Goal: Book appointment/travel/reservation

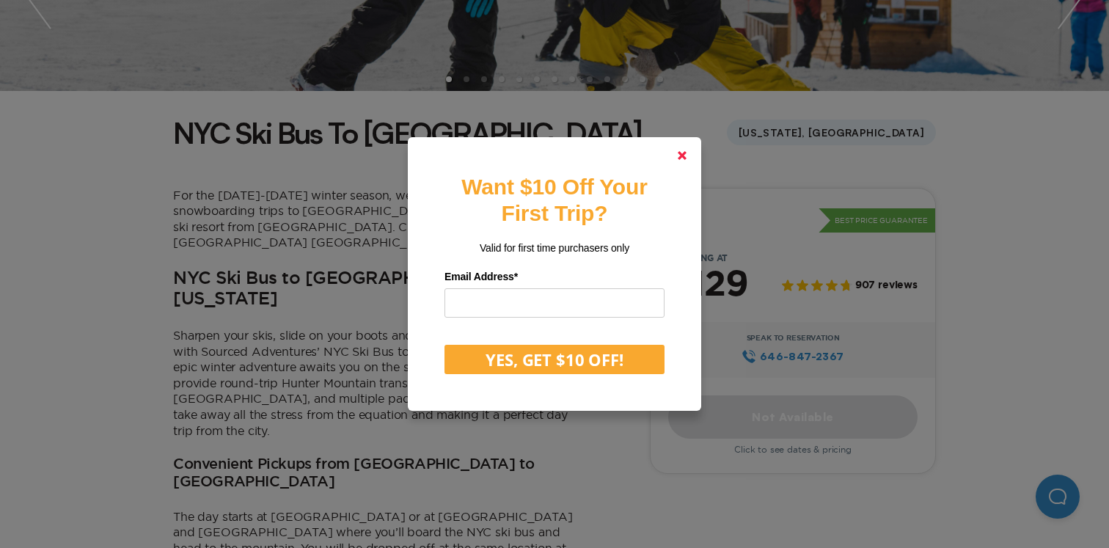
click at [682, 156] on polygon at bounding box center [682, 155] width 9 height 9
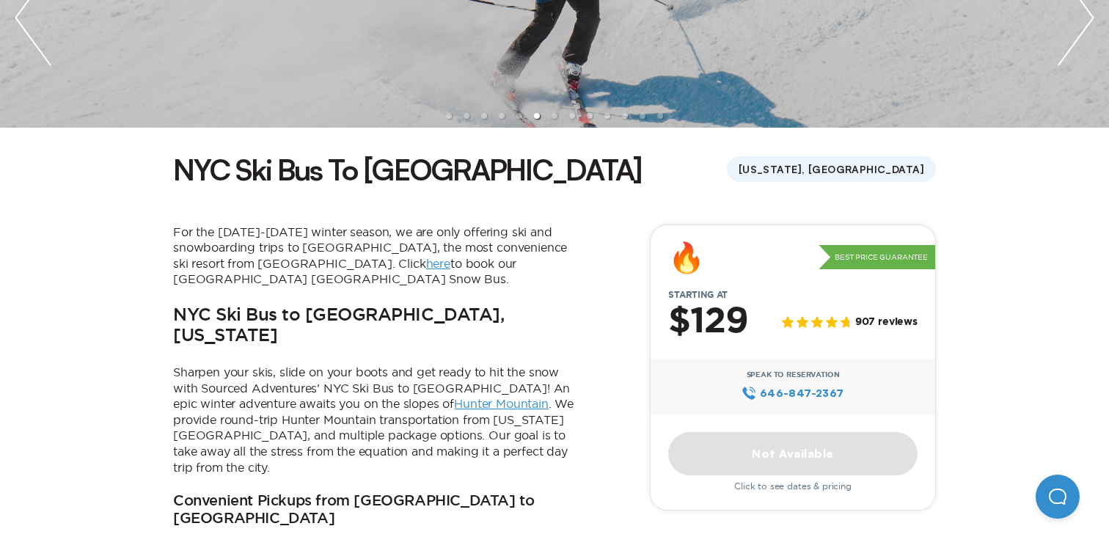
scroll to position [282, 0]
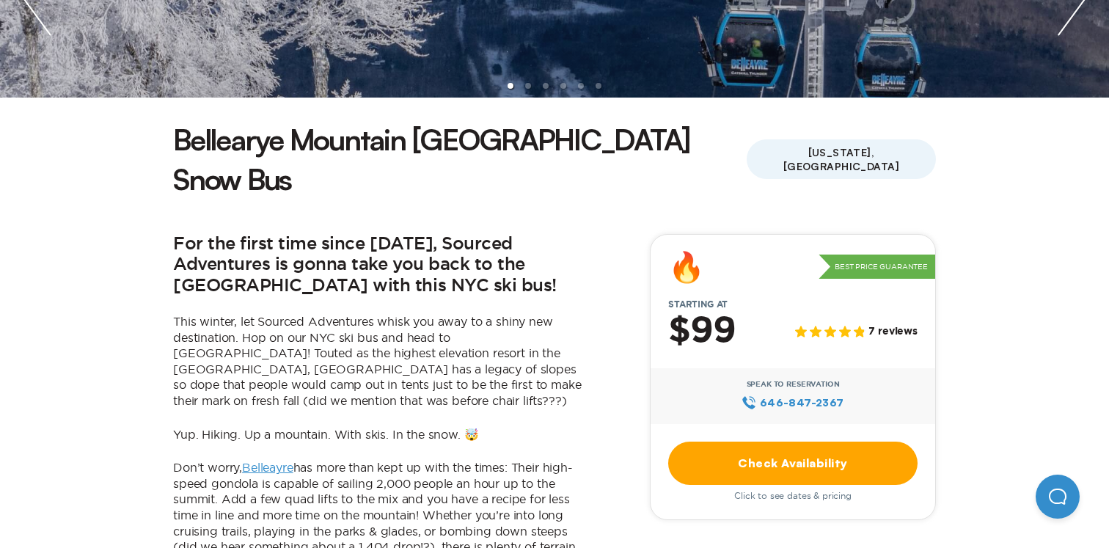
scroll to position [545, 0]
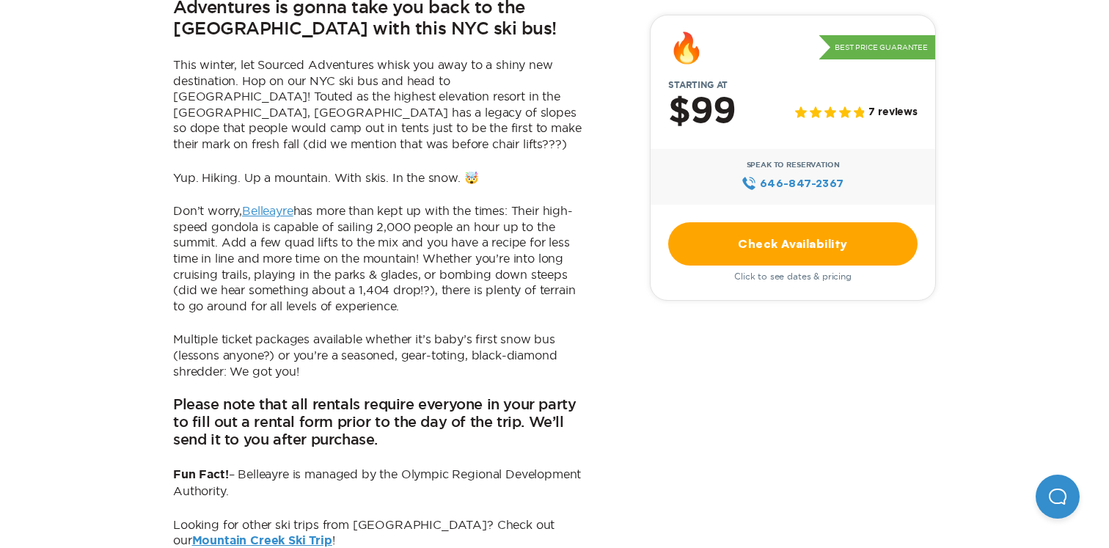
click at [712, 240] on link "Check Availability" at bounding box center [792, 243] width 249 height 43
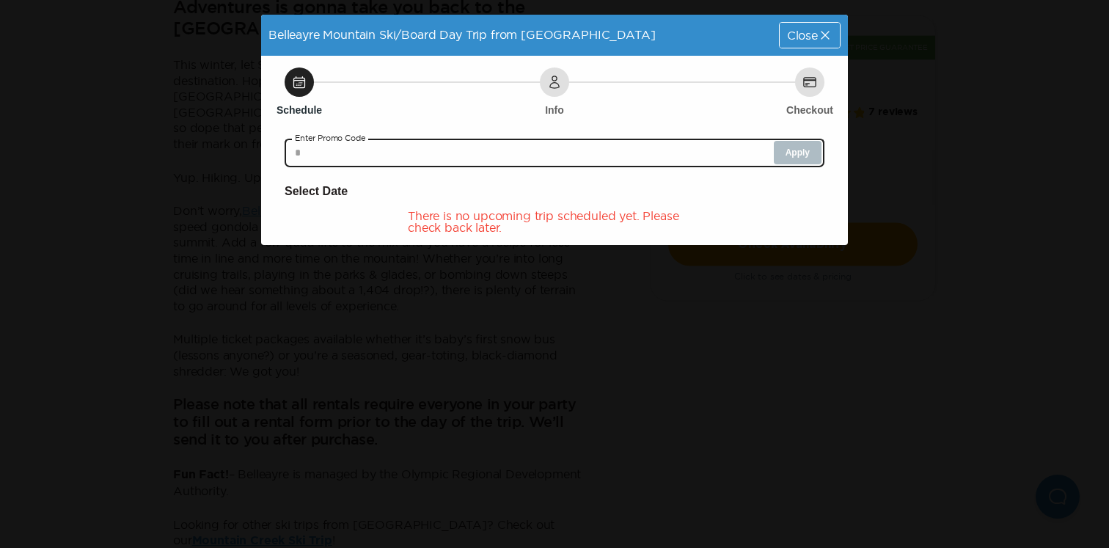
click at [673, 156] on input "text" at bounding box center [555, 152] width 540 height 29
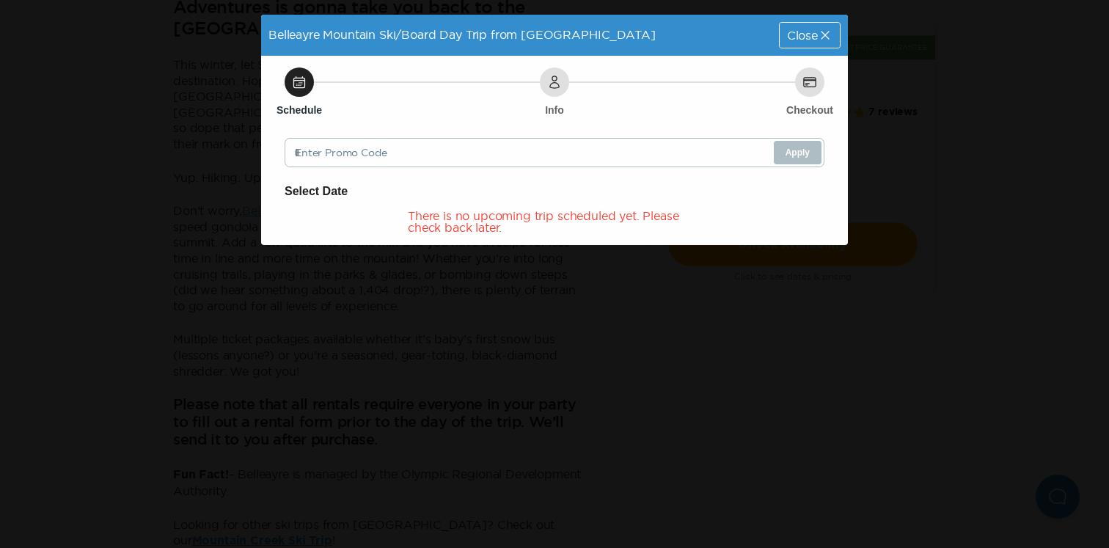
click at [301, 95] on div "Schedule" at bounding box center [299, 81] width 29 height 29
click at [433, 213] on div "There is no upcoming trip scheduled yet. Please check back later." at bounding box center [554, 221] width 293 height 23
click at [814, 41] on span "Close" at bounding box center [802, 35] width 31 height 12
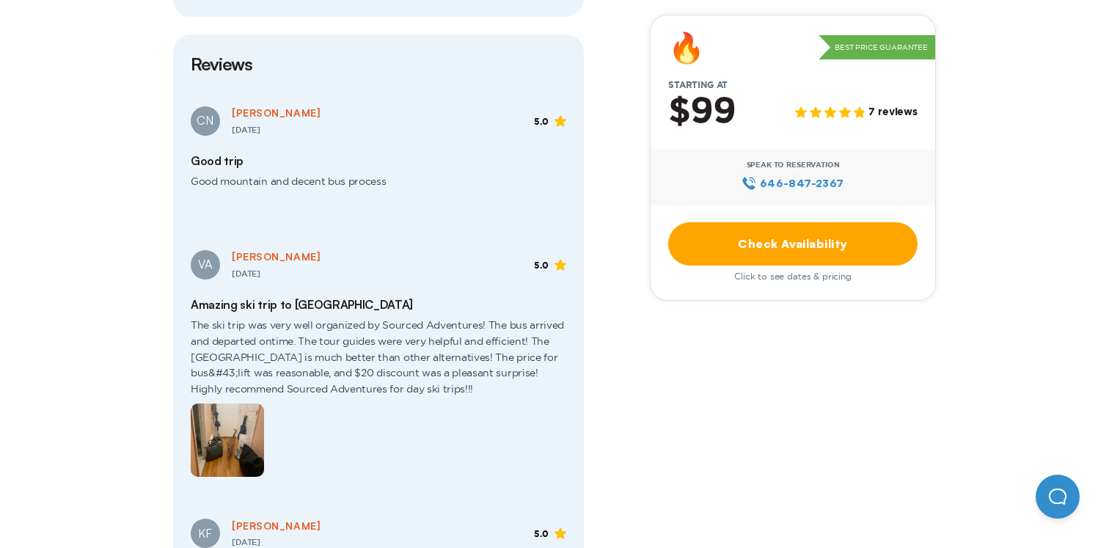
scroll to position [2122, 0]
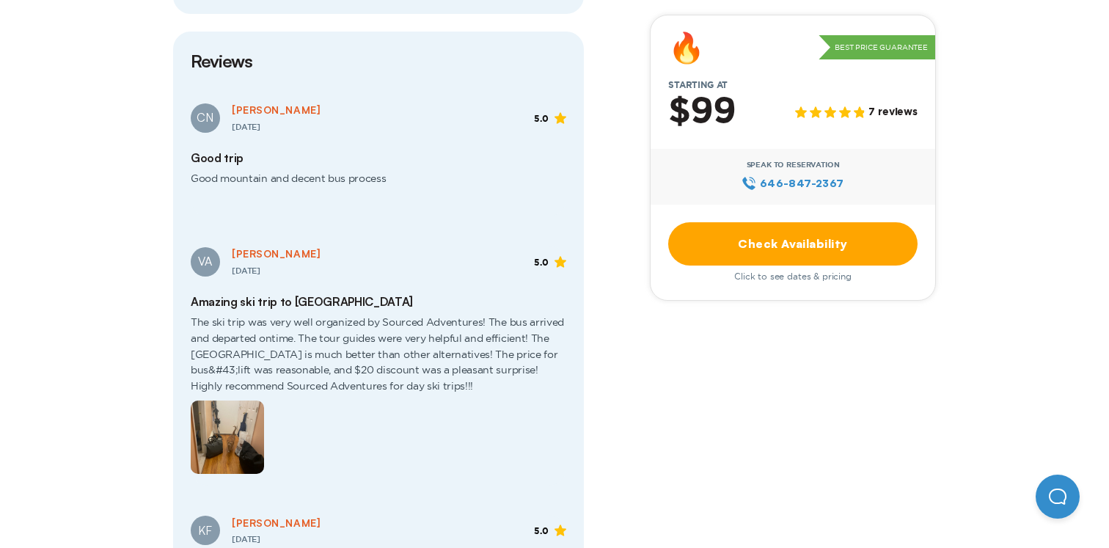
click at [235, 401] on img at bounding box center [227, 437] width 73 height 73
click at [234, 401] on img at bounding box center [227, 437] width 73 height 73
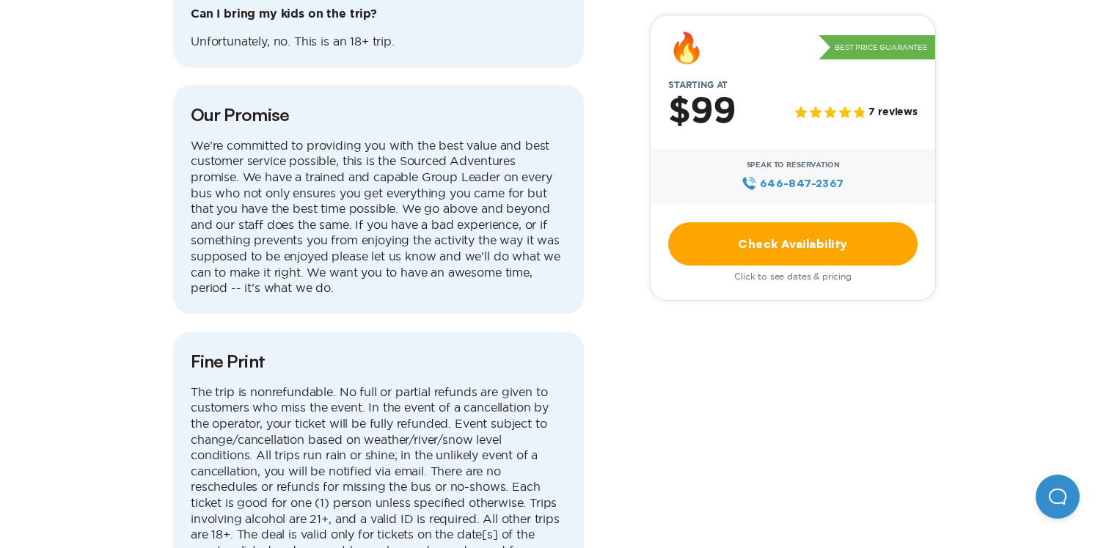
scroll to position [4191, 0]
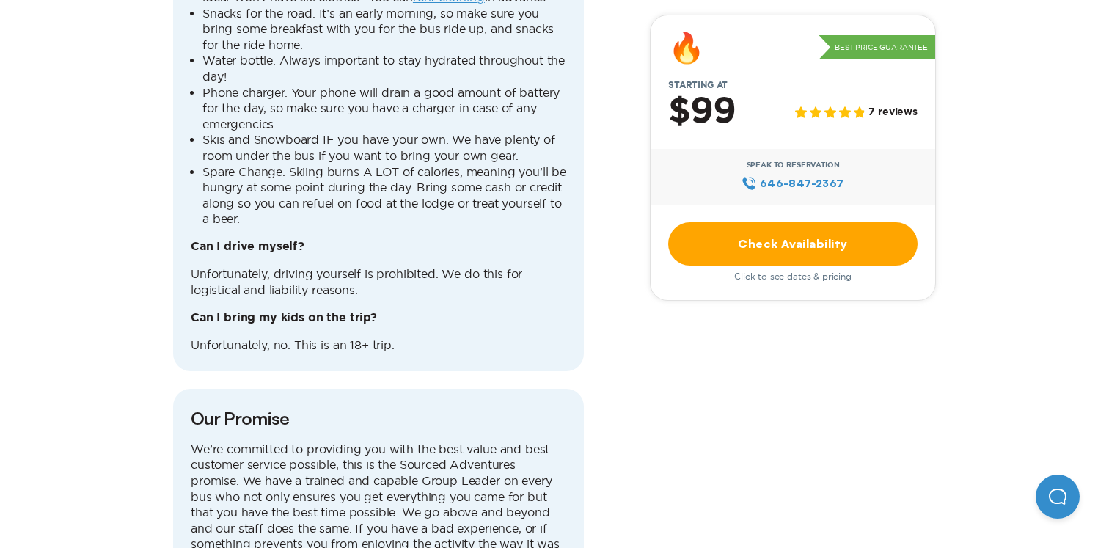
click at [784, 248] on link "Check Availability" at bounding box center [792, 243] width 249 height 43
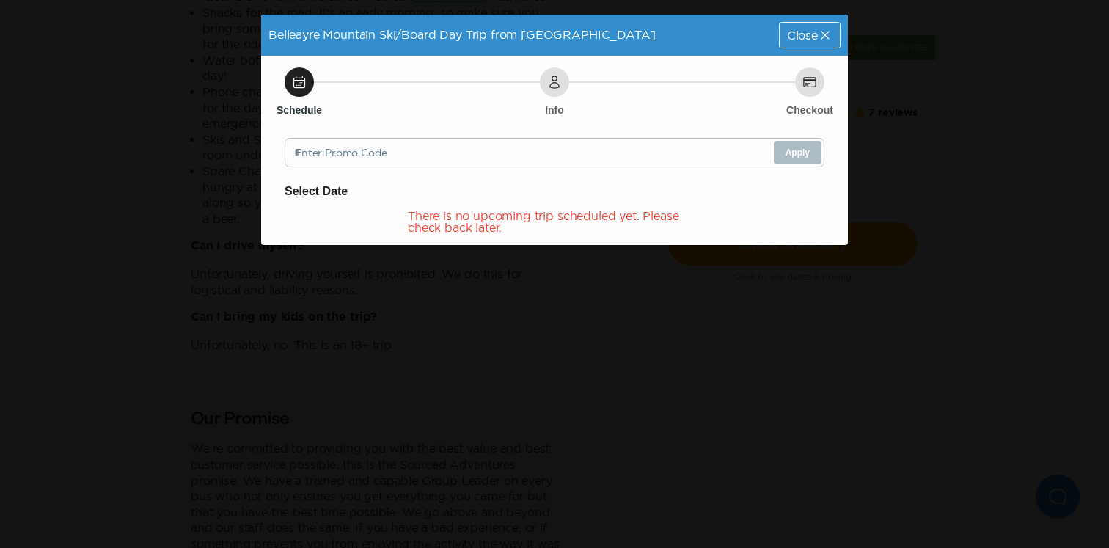
click at [808, 76] on icon at bounding box center [810, 82] width 15 height 15
click at [316, 87] on div "Schedule Info Checkout" at bounding box center [555, 81] width 540 height 29
click at [827, 38] on icon at bounding box center [825, 35] width 15 height 15
